Goal: Task Accomplishment & Management: Manage account settings

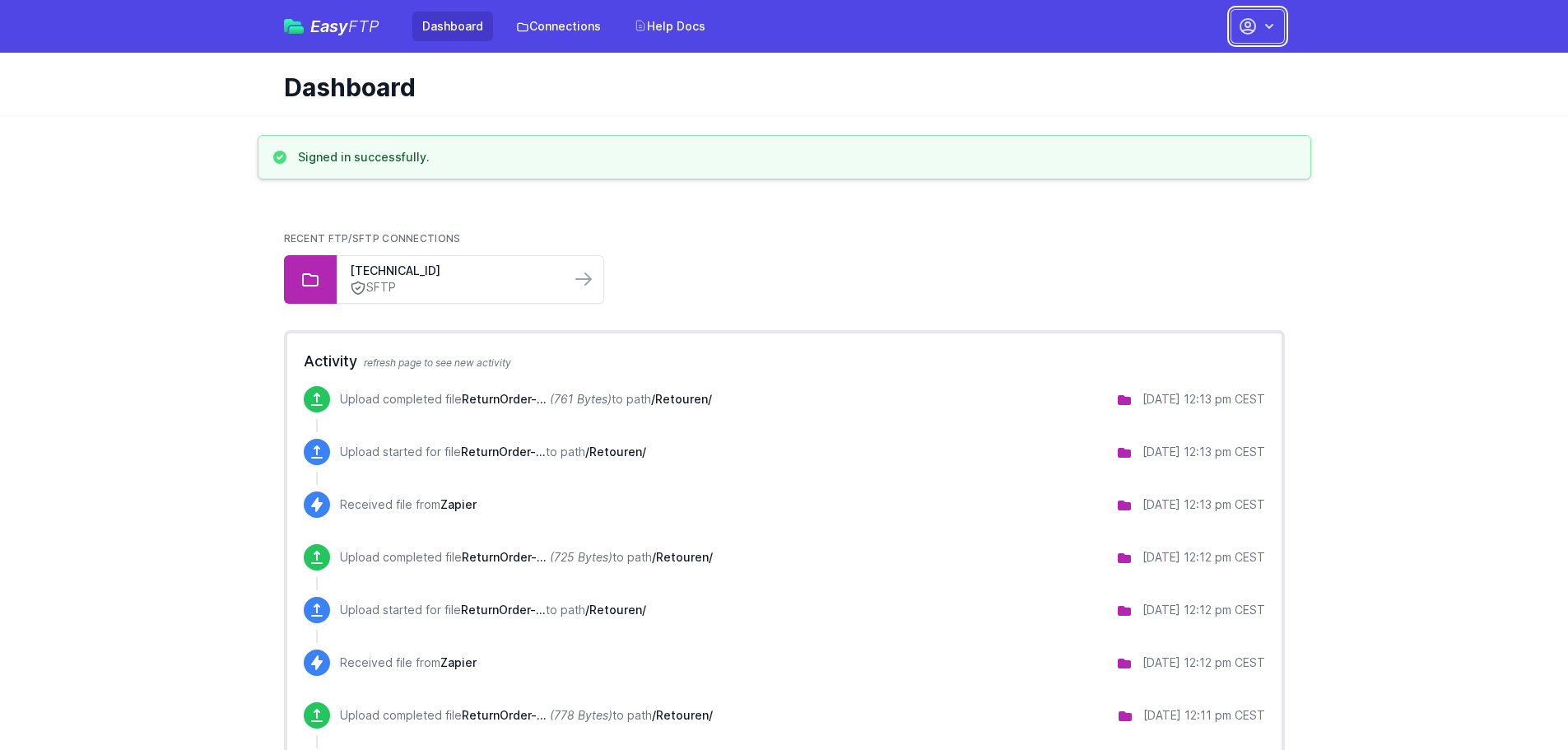
click at [1262, 28] on icon "button" at bounding box center [1269, 26] width 16 height 16
click at [1272, 22] on icon "button" at bounding box center [1269, 26] width 16 height 16
click at [1266, 27] on icon "button" at bounding box center [1269, 26] width 16 height 16
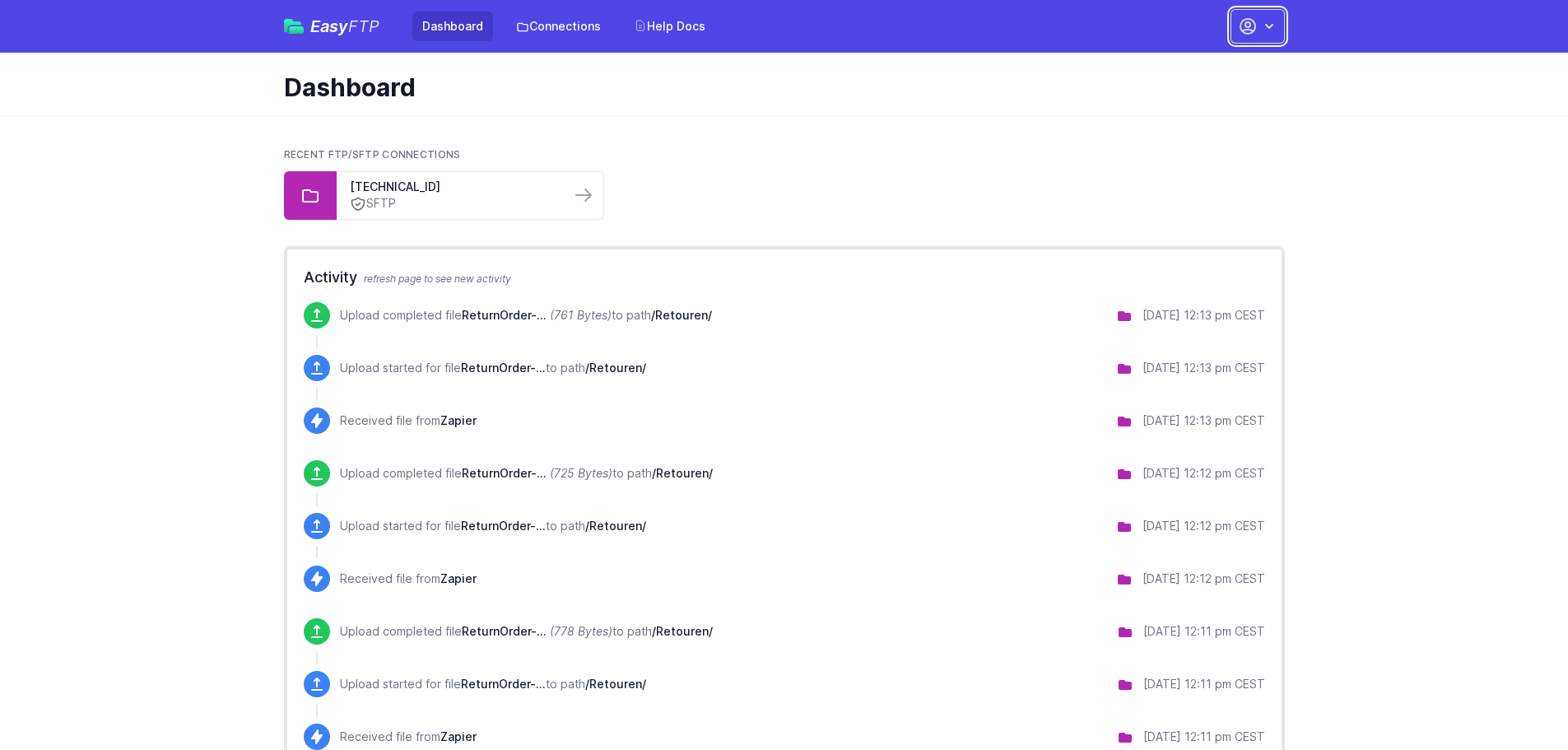
click at [1262, 20] on icon "button" at bounding box center [1269, 26] width 16 height 16
click at [1207, 95] on link "Your Profile" at bounding box center [1205, 97] width 158 height 29
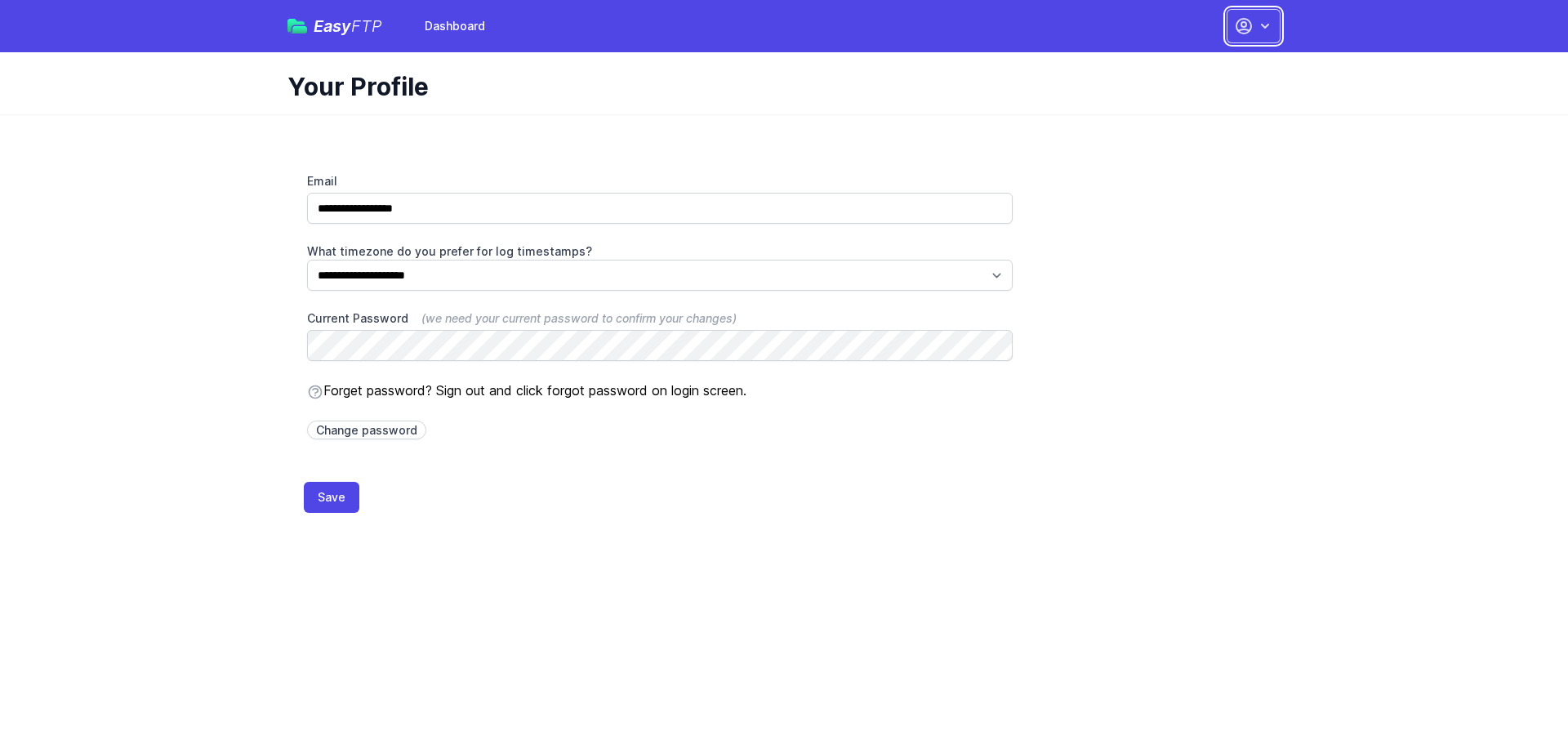
click at [1250, 27] on icon "button" at bounding box center [1244, 26] width 20 height 20
click at [1194, 68] on link "Dashboard" at bounding box center [1202, 68] width 156 height 29
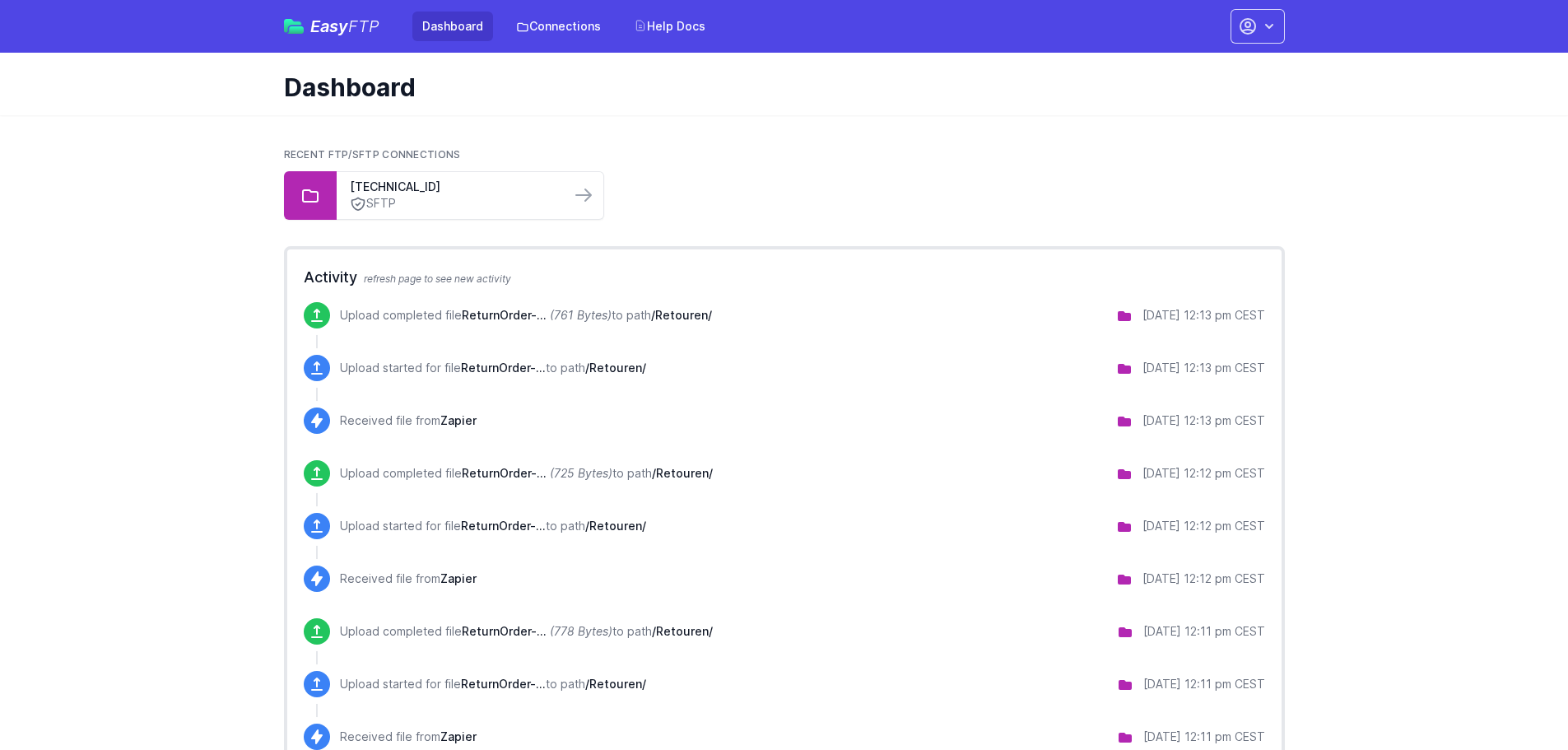
click at [1185, 65] on div "Dashboard" at bounding box center [784, 84] width 1054 height 63
click at [305, 24] on link "Easy FTP" at bounding box center [332, 26] width 96 height 16
click at [1256, 19] on icon "button" at bounding box center [1248, 26] width 20 height 20
click at [1204, 72] on link "Account Settings" at bounding box center [1205, 68] width 158 height 29
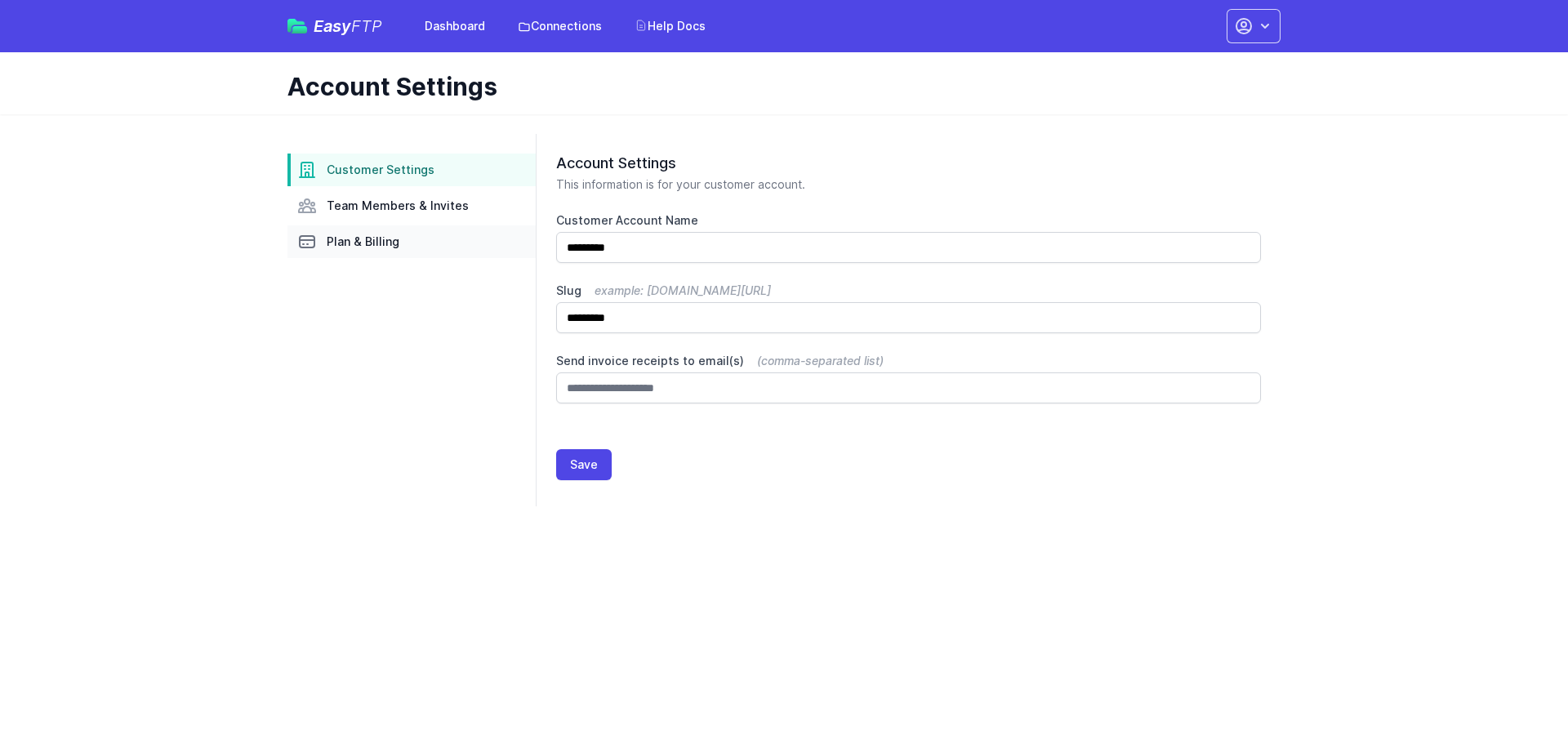
click at [383, 244] on span "Plan & Billing" at bounding box center [363, 241] width 73 height 16
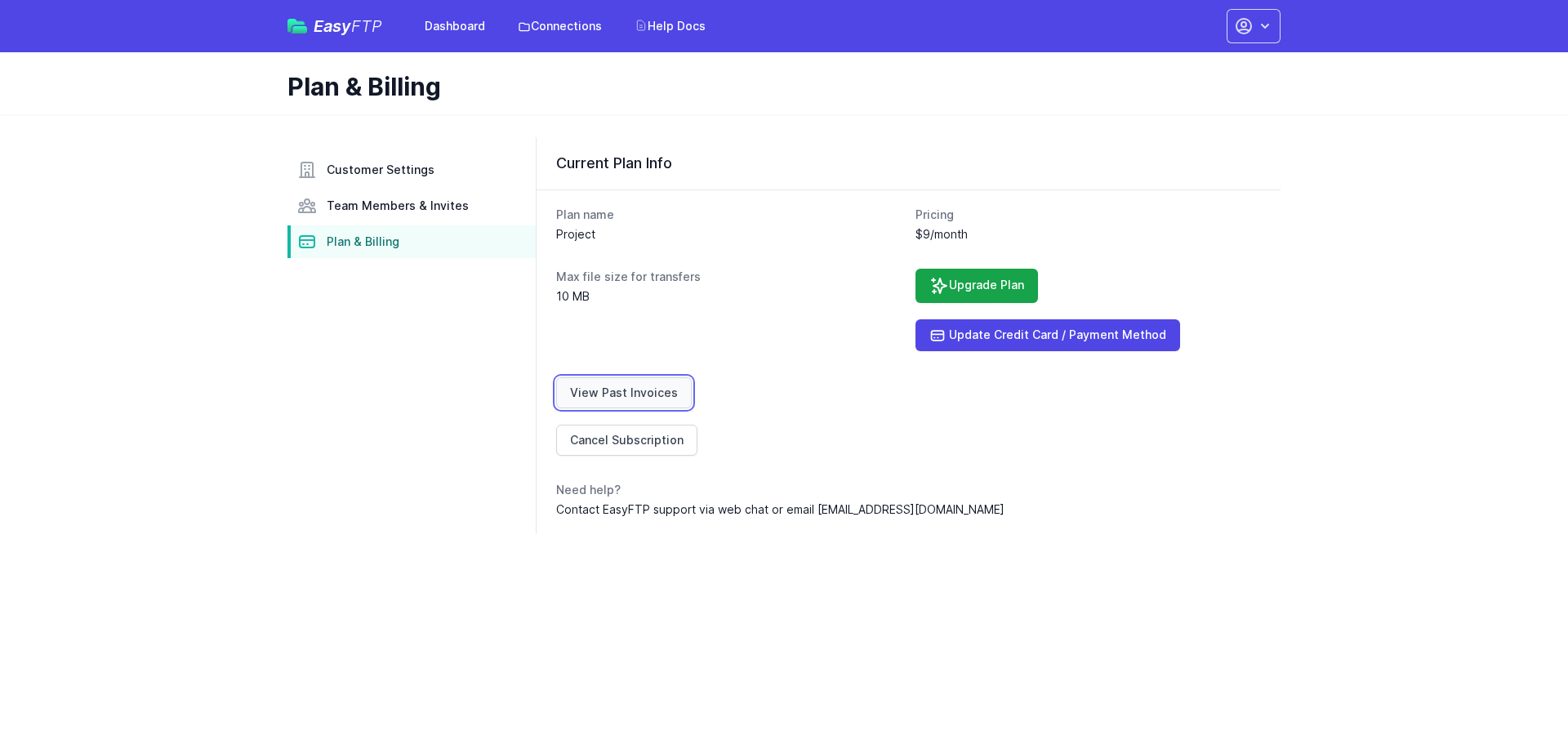
click at [653, 391] on link "View Past Invoices" at bounding box center [624, 393] width 136 height 31
